Goal: Information Seeking & Learning: Understand process/instructions

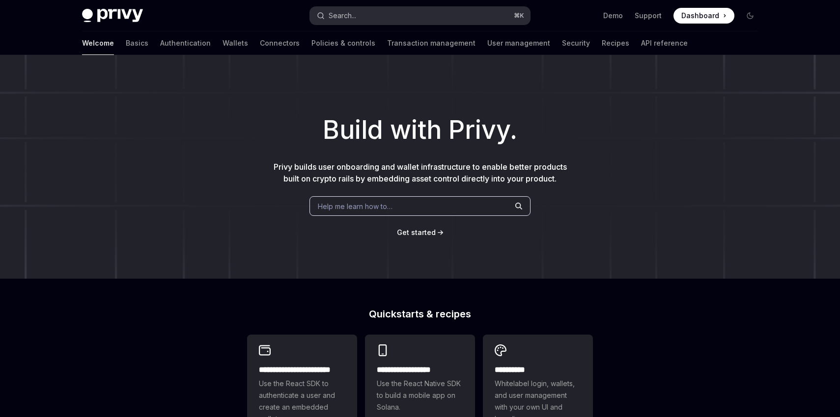
click at [441, 20] on button "Search... ⌘ K" at bounding box center [420, 16] width 220 height 18
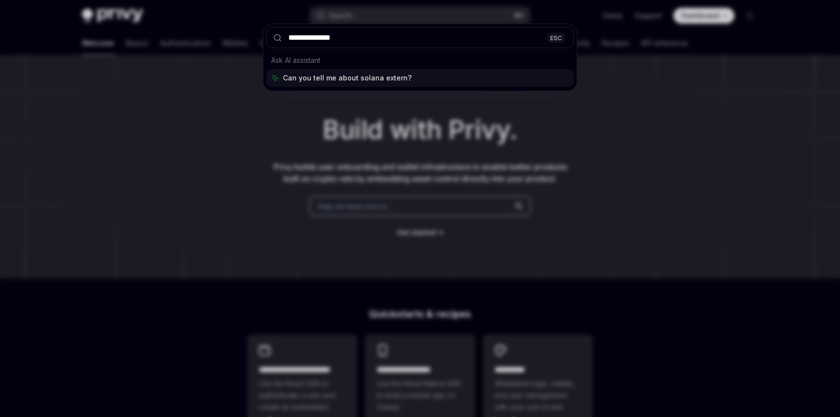
type input "**********"
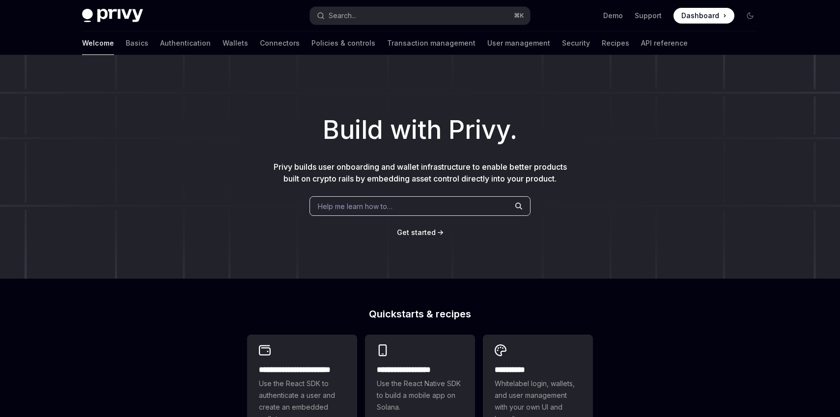
scroll to position [55, 0]
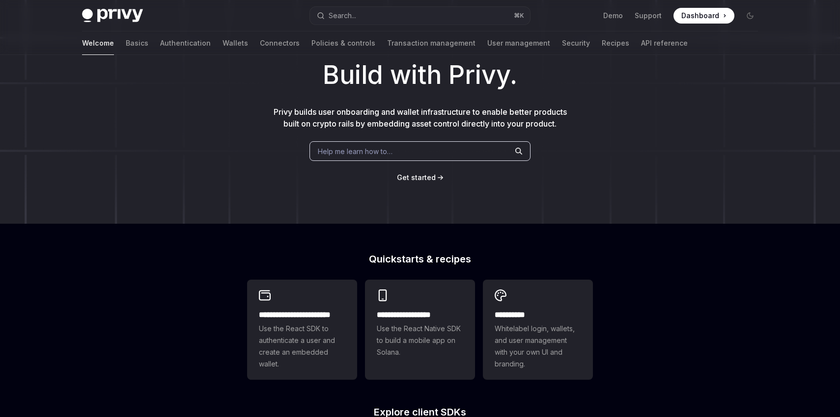
type textarea "*"
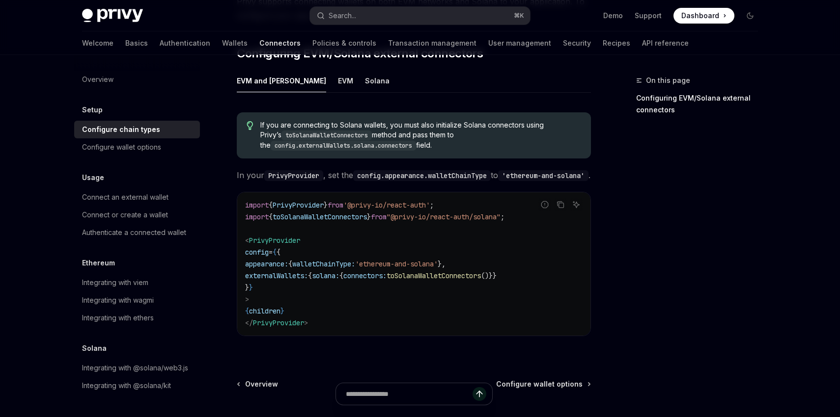
scroll to position [142, 0]
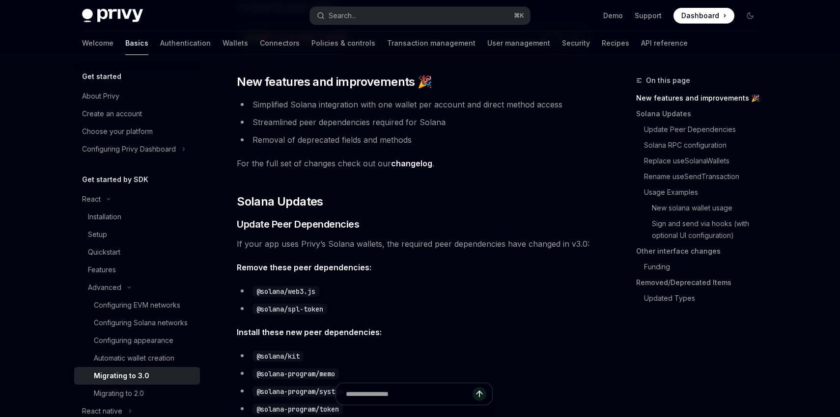
scroll to position [153, 0]
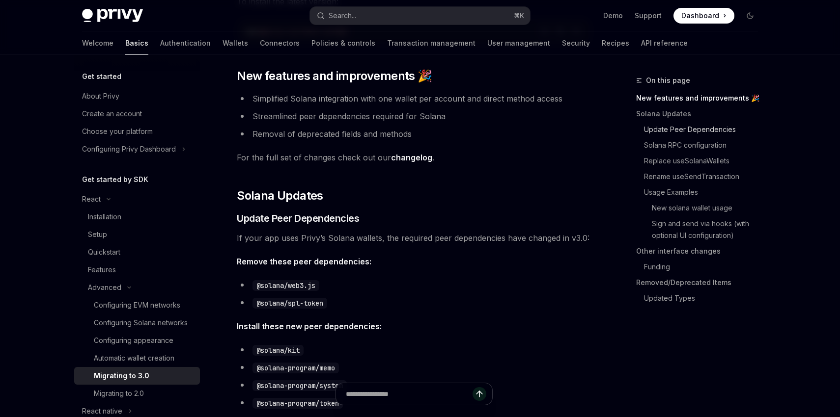
click at [722, 134] on link "Update Peer Dependencies" at bounding box center [701, 130] width 130 height 16
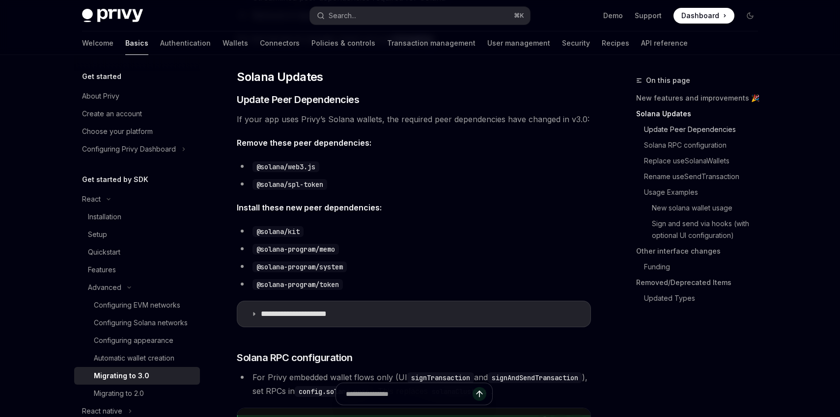
scroll to position [290, 0]
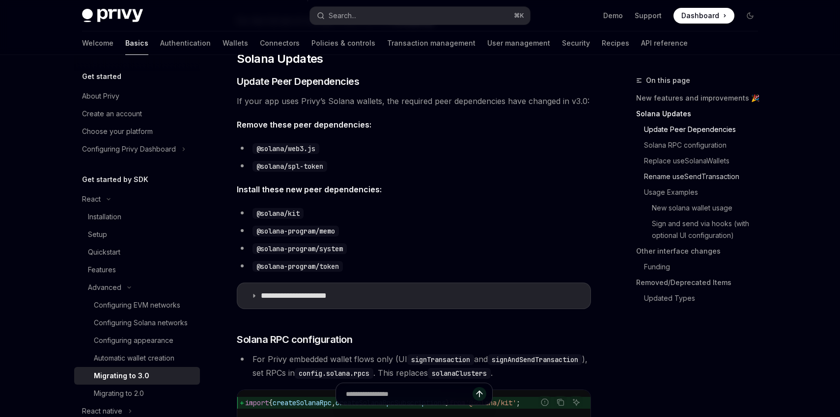
click at [721, 176] on link "Rename useSendTransaction" at bounding box center [701, 177] width 130 height 16
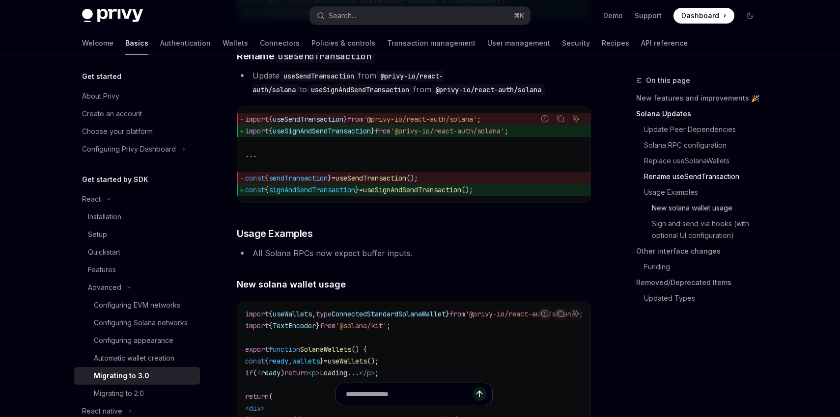
click at [718, 210] on link "New solana wallet usage" at bounding box center [701, 208] width 130 height 16
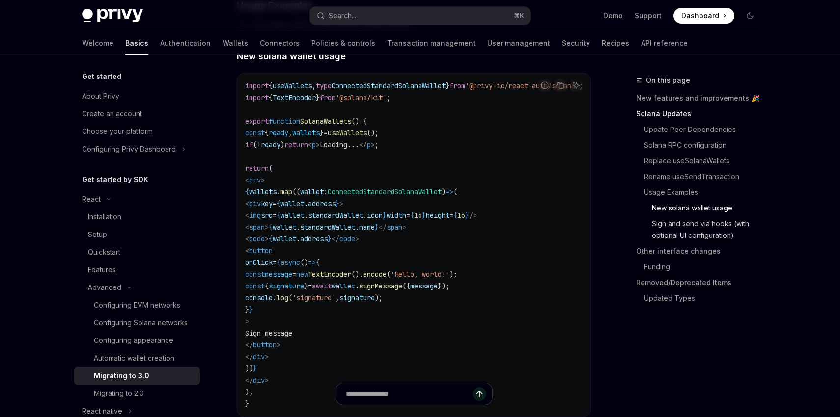
scroll to position [1726, 0]
click at [718, 234] on link "Sign and send via hooks (with optional UI configuration)" at bounding box center [701, 229] width 130 height 27
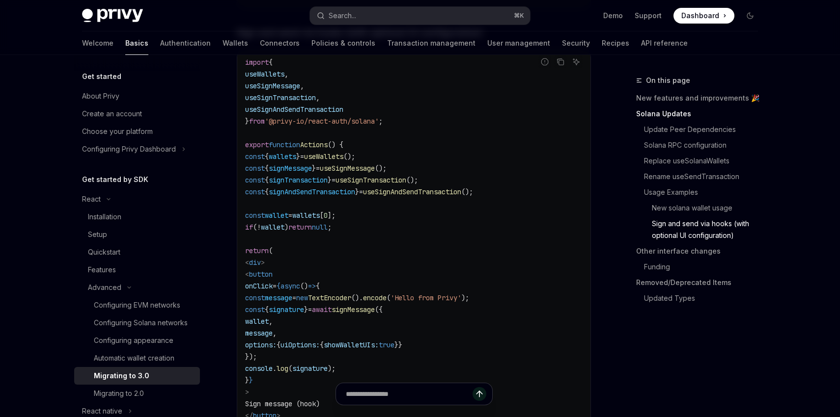
scroll to position [2138, 0]
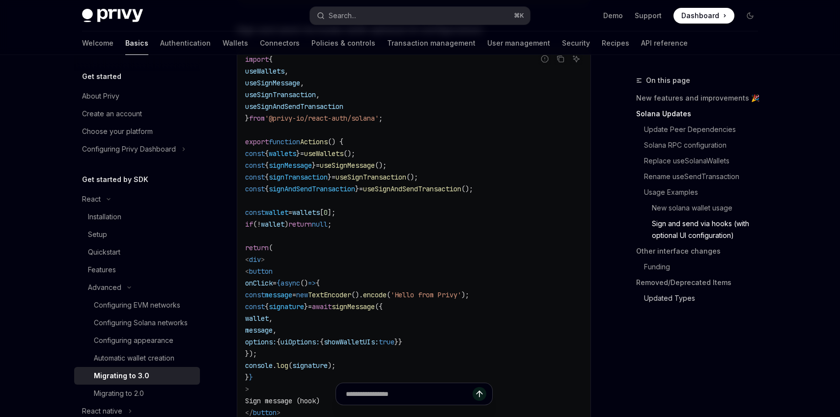
click at [704, 300] on link "Updated Types" at bounding box center [701, 299] width 130 height 16
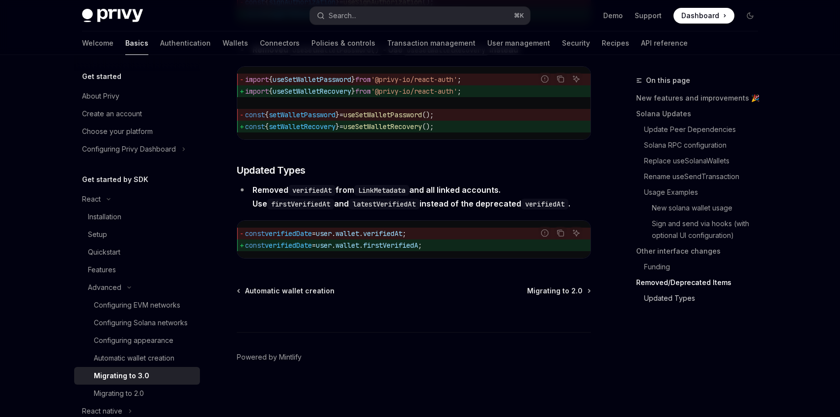
scroll to position [4400, 0]
click at [702, 280] on link "Removed/Deprecated Items" at bounding box center [701, 283] width 130 height 16
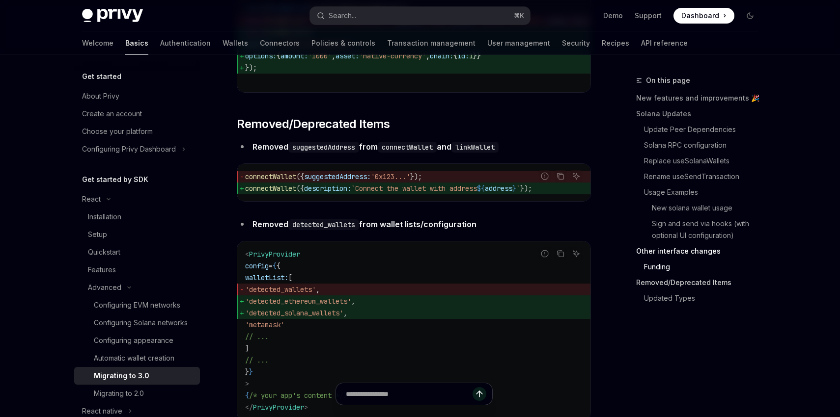
scroll to position [3140, 0]
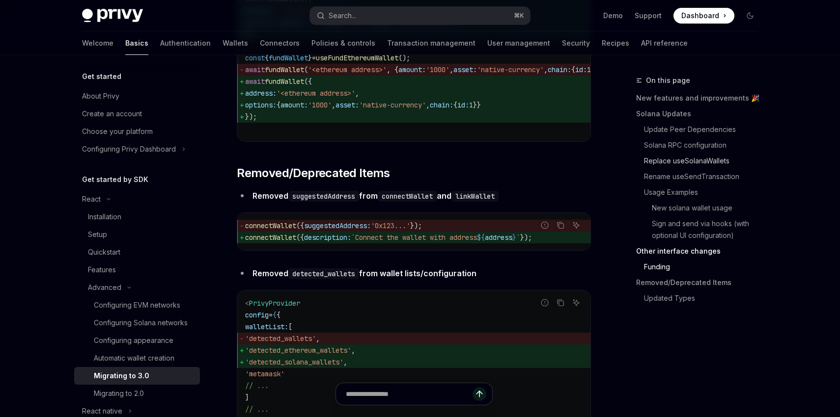
click at [706, 163] on link "Replace useSolanaWallets" at bounding box center [701, 161] width 130 height 16
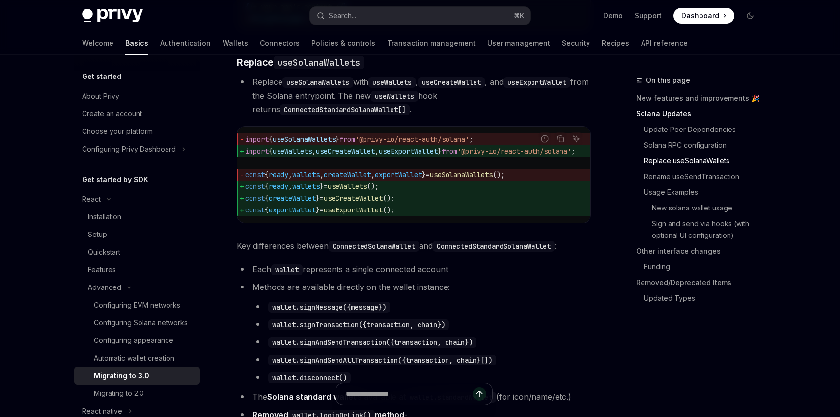
scroll to position [885, 0]
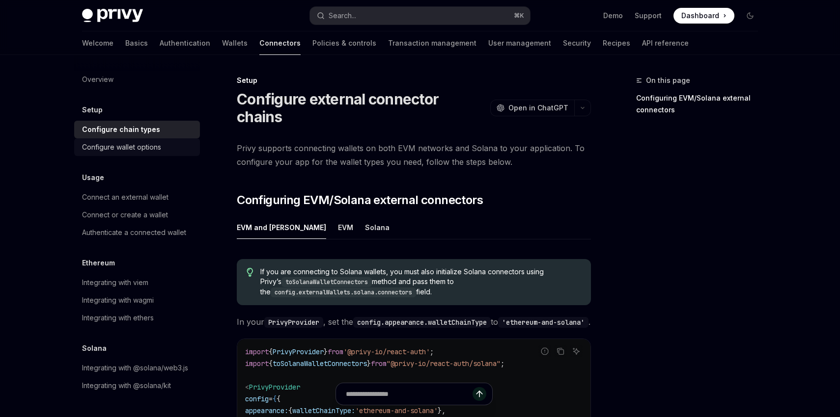
click at [156, 151] on div "Configure wallet options" at bounding box center [121, 147] width 79 height 12
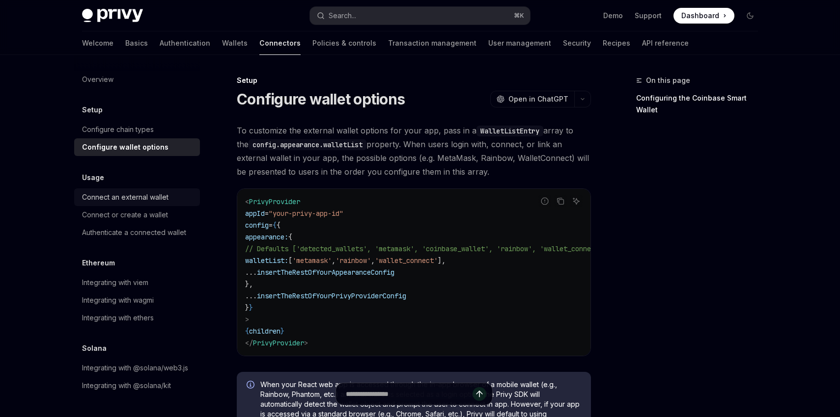
click at [165, 201] on div "Connect an external wallet" at bounding box center [125, 197] width 86 height 12
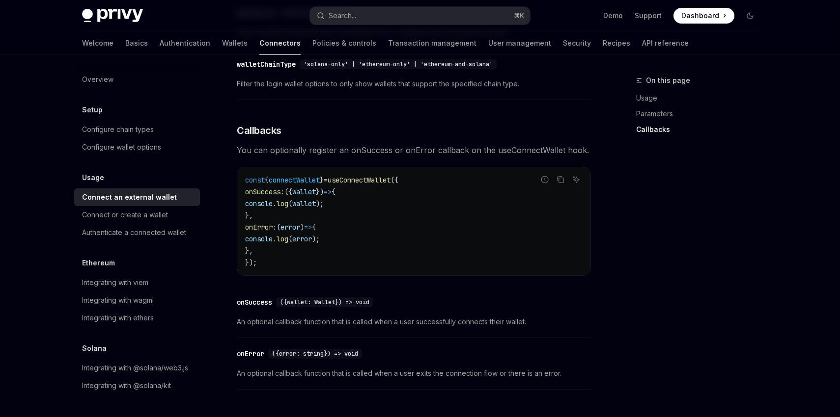
scroll to position [242, 0]
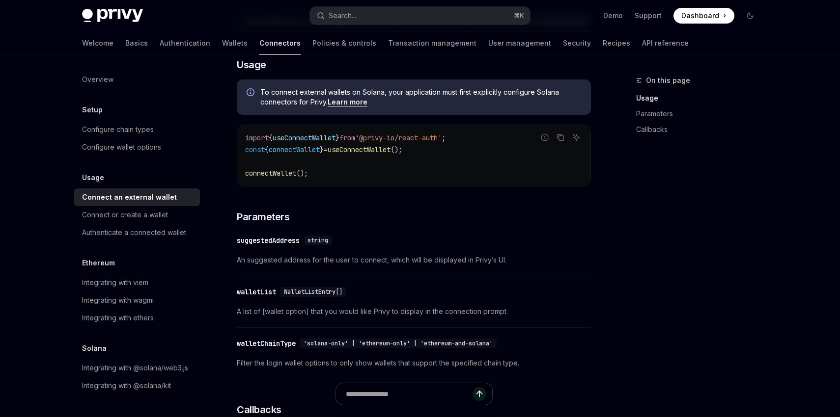
click at [357, 104] on link "Learn more" at bounding box center [348, 102] width 40 height 9
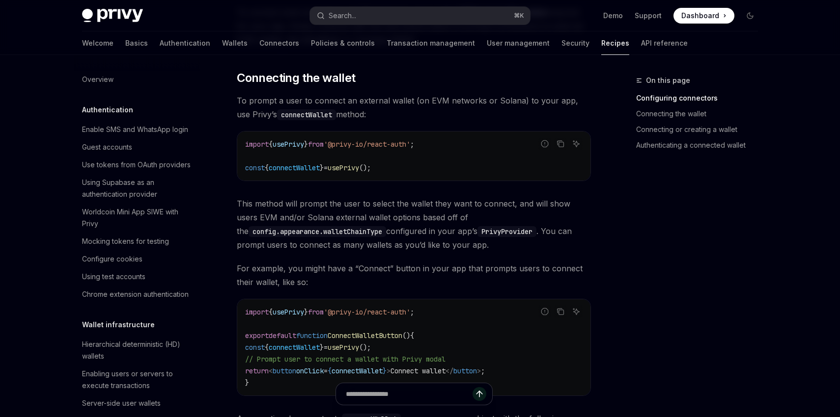
scroll to position [1467, 0]
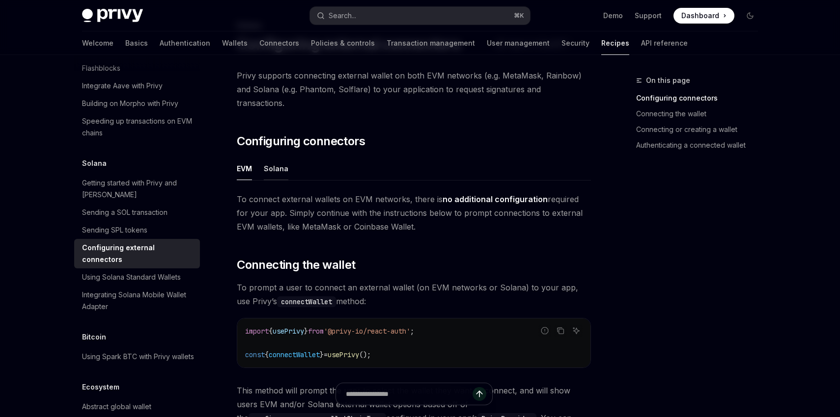
click at [274, 158] on button "Solana" at bounding box center [276, 168] width 25 height 23
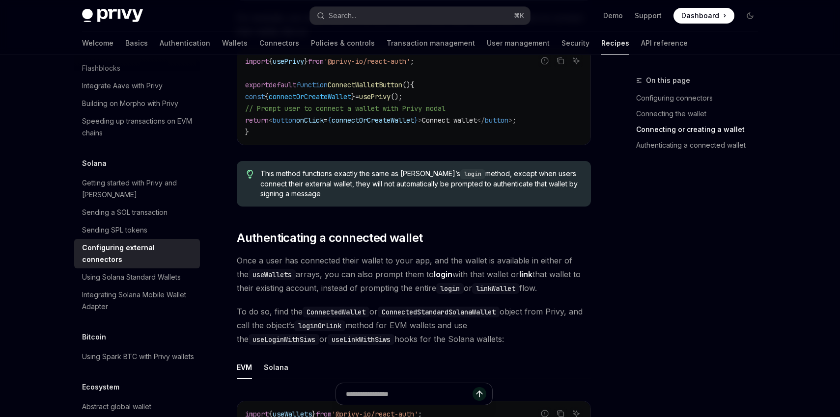
scroll to position [2067, 0]
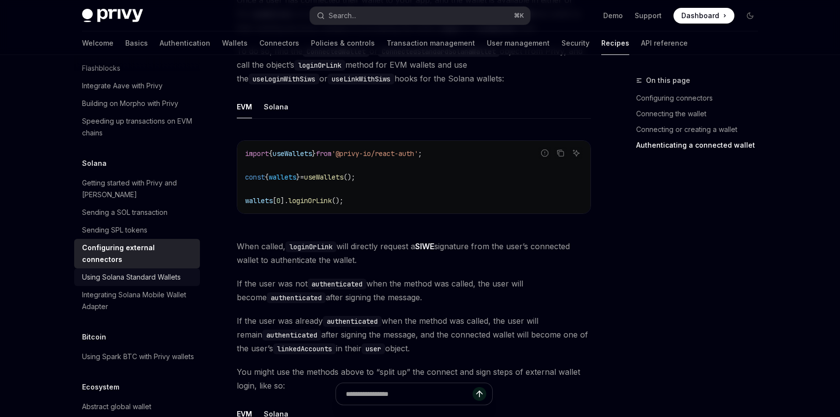
click at [171, 272] on div "Using Solana Standard Wallets" at bounding box center [131, 278] width 99 height 12
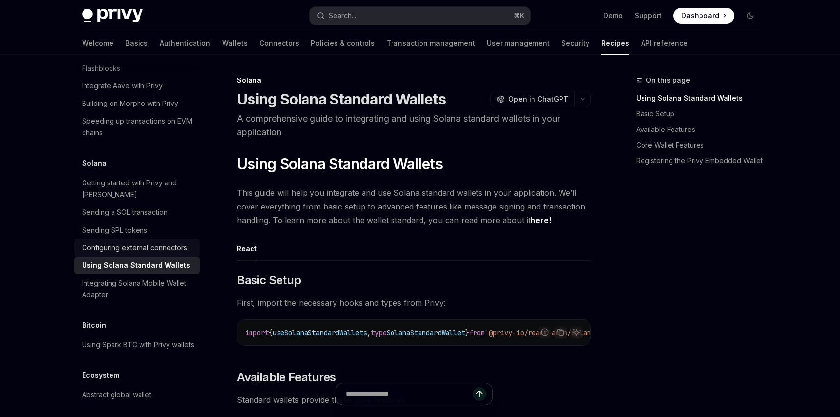
click at [179, 242] on div "Configuring external connectors" at bounding box center [134, 248] width 105 height 12
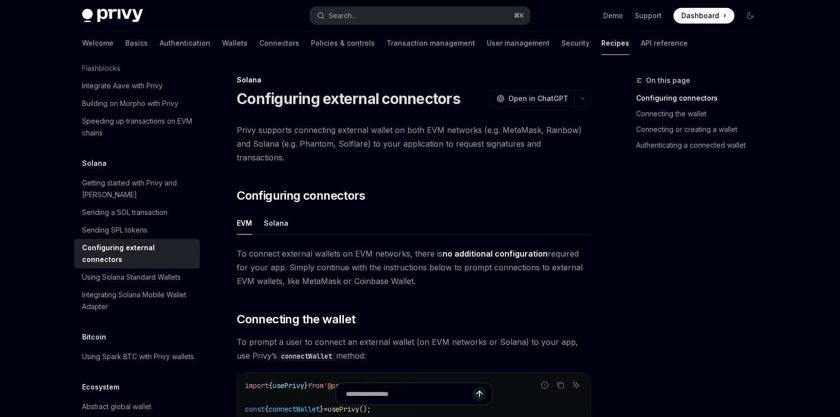
scroll to position [3, 0]
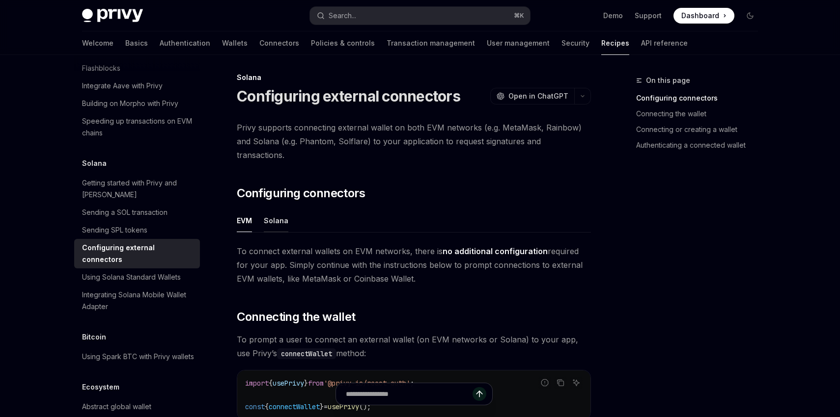
click at [278, 215] on button "Solana" at bounding box center [276, 220] width 25 height 23
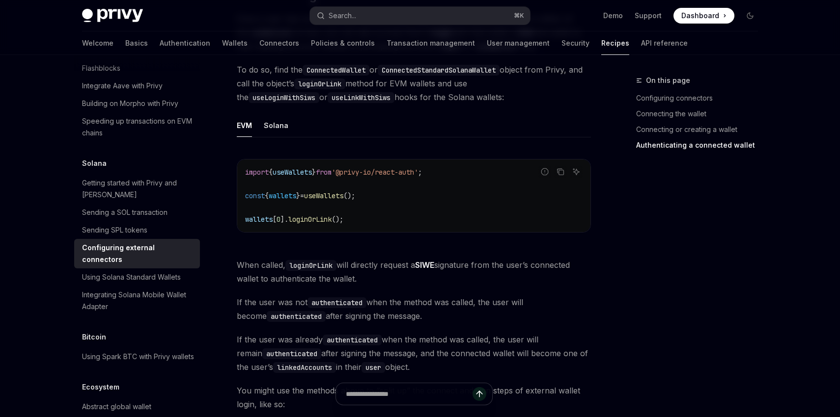
scroll to position [1969, 0]
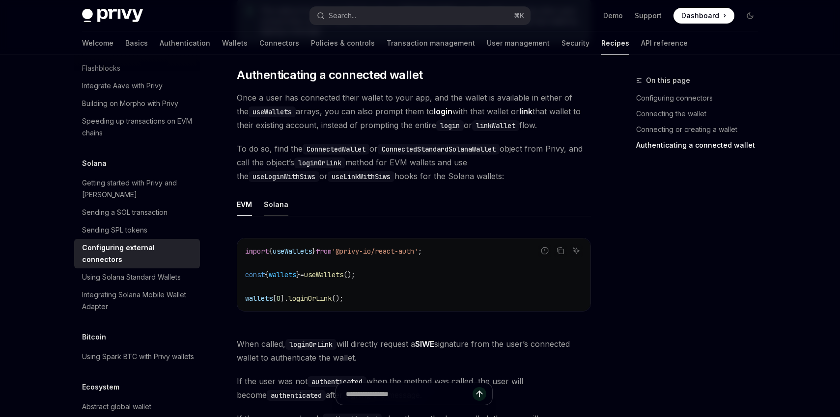
click at [278, 193] on button "Solana" at bounding box center [276, 204] width 25 height 23
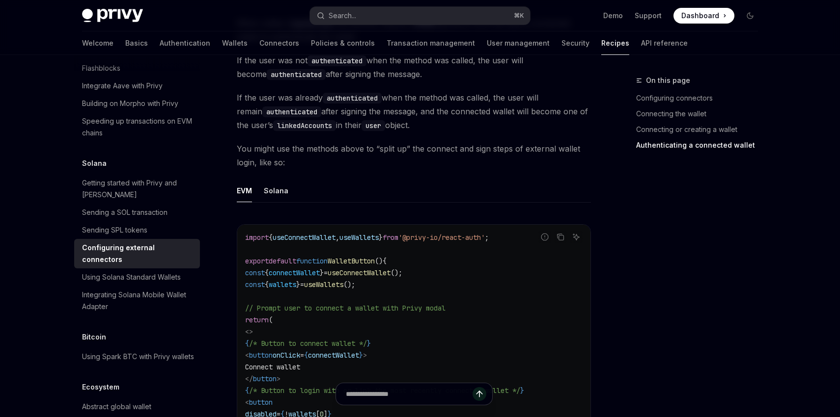
scroll to position [2325, 0]
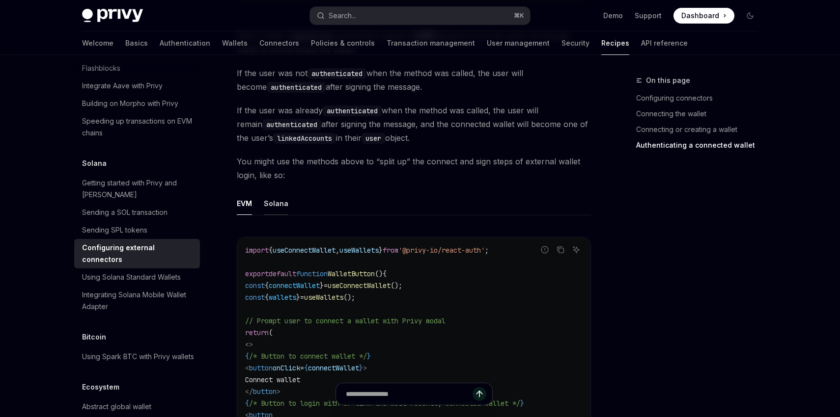
click at [279, 201] on button "Solana" at bounding box center [276, 203] width 25 height 23
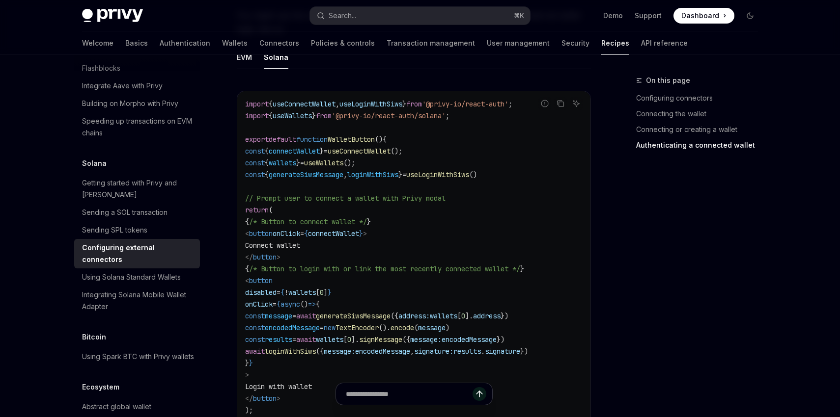
scroll to position [2473, 0]
click at [310, 145] on span "connectWallet" at bounding box center [294, 149] width 51 height 9
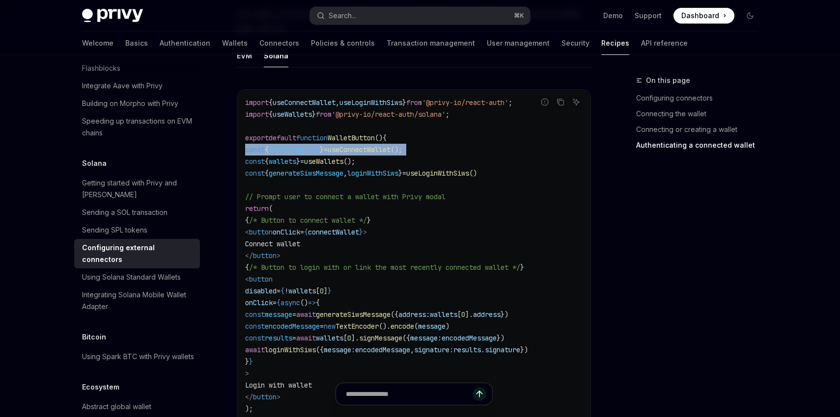
click at [310, 145] on span "connectWallet" at bounding box center [294, 149] width 51 height 9
copy code "const { connectWallet } = useConnectWallet ();"
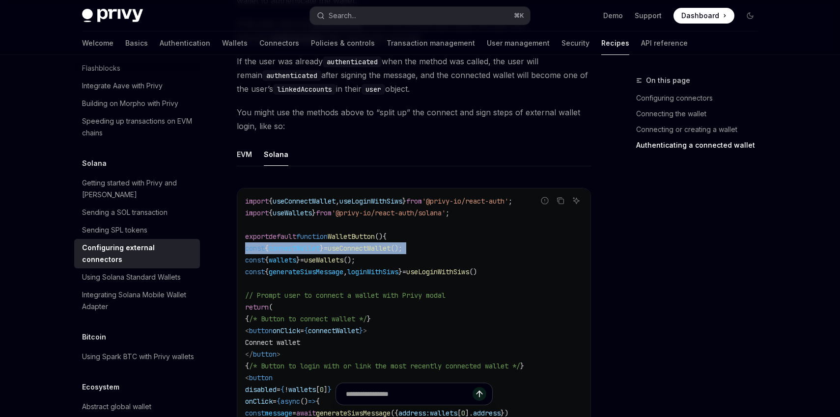
scroll to position [2108, 0]
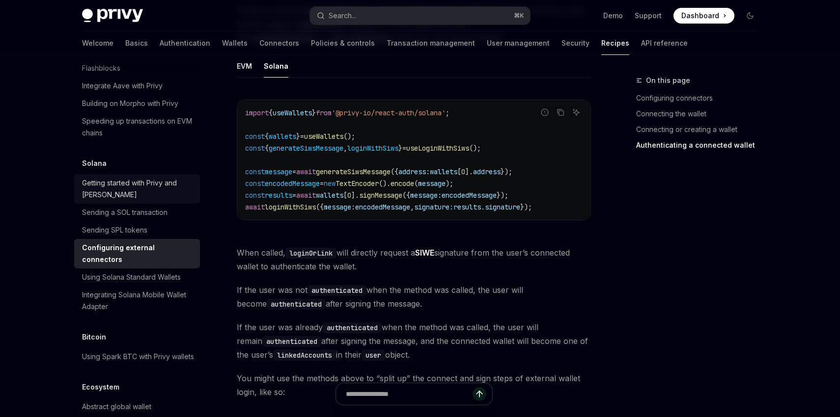
click at [191, 190] on link "Getting started with Privy and [PERSON_NAME]" at bounding box center [137, 188] width 126 height 29
type textarea "*"
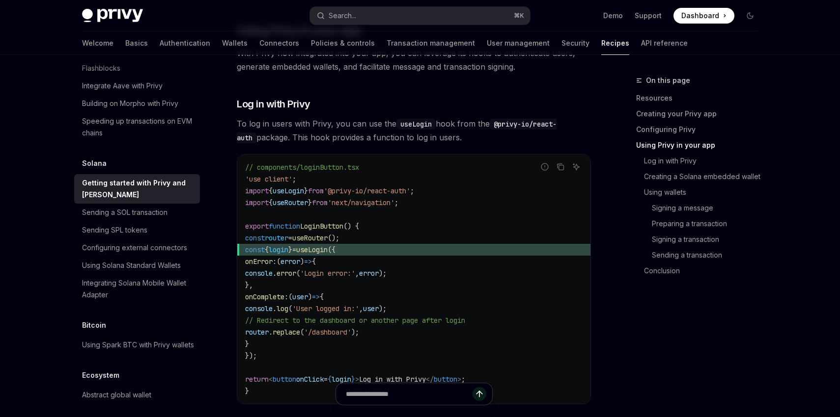
scroll to position [1136, 0]
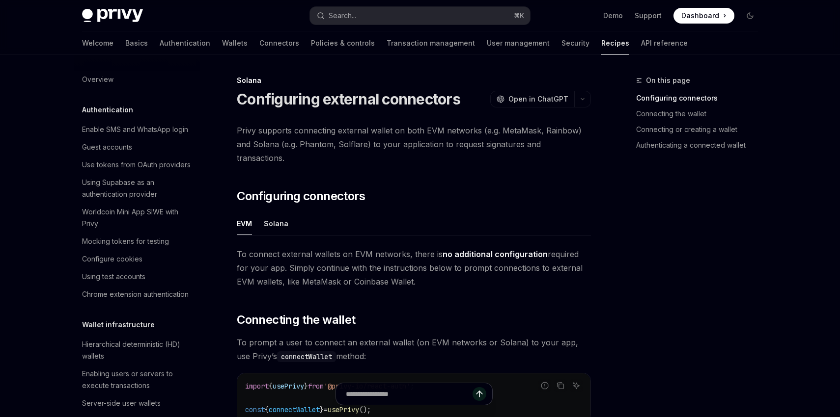
scroll to position [1467, 0]
